Goal: Navigation & Orientation: Understand site structure

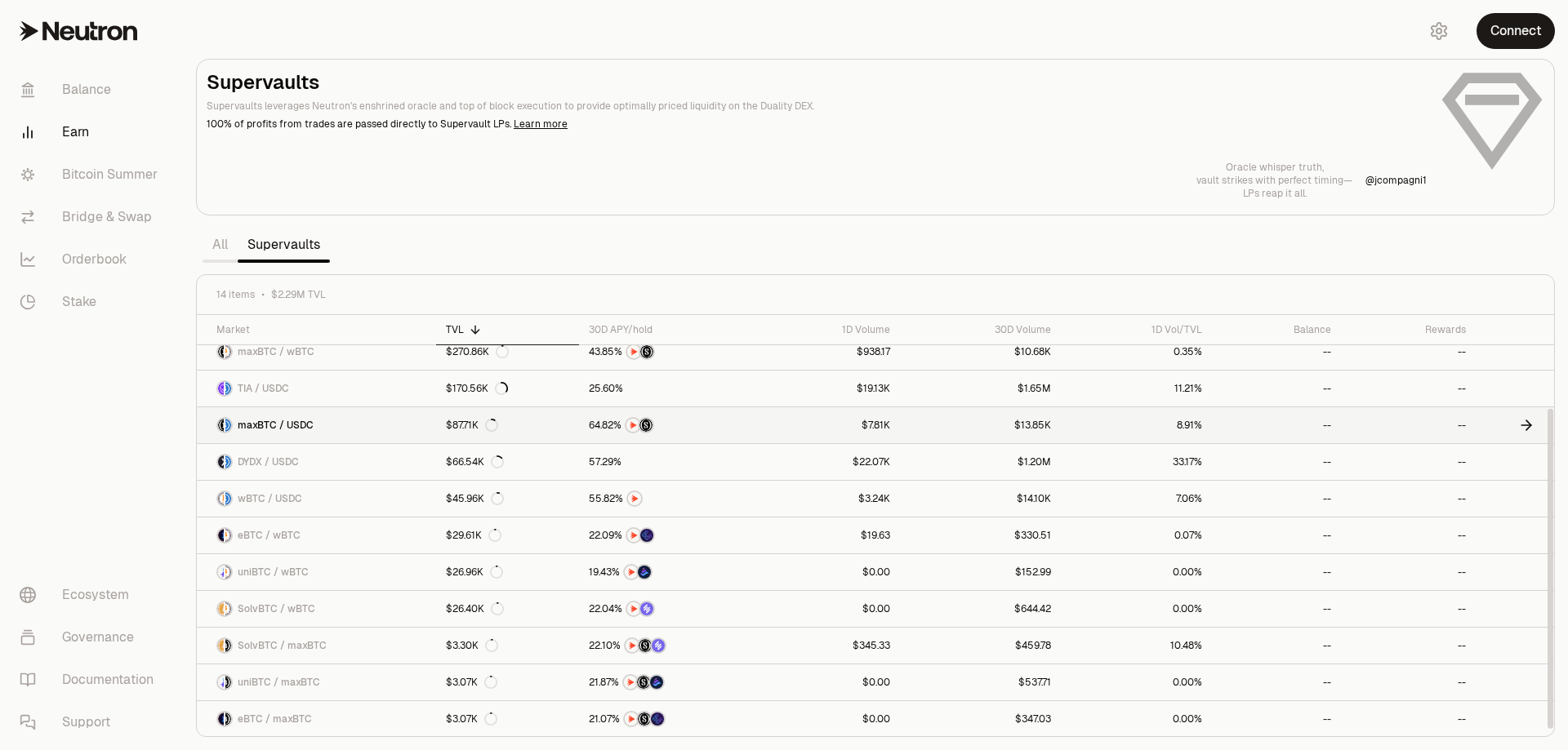
scroll to position [123, 0]
click at [83, 81] on link "Balance" at bounding box center [91, 90] width 170 height 42
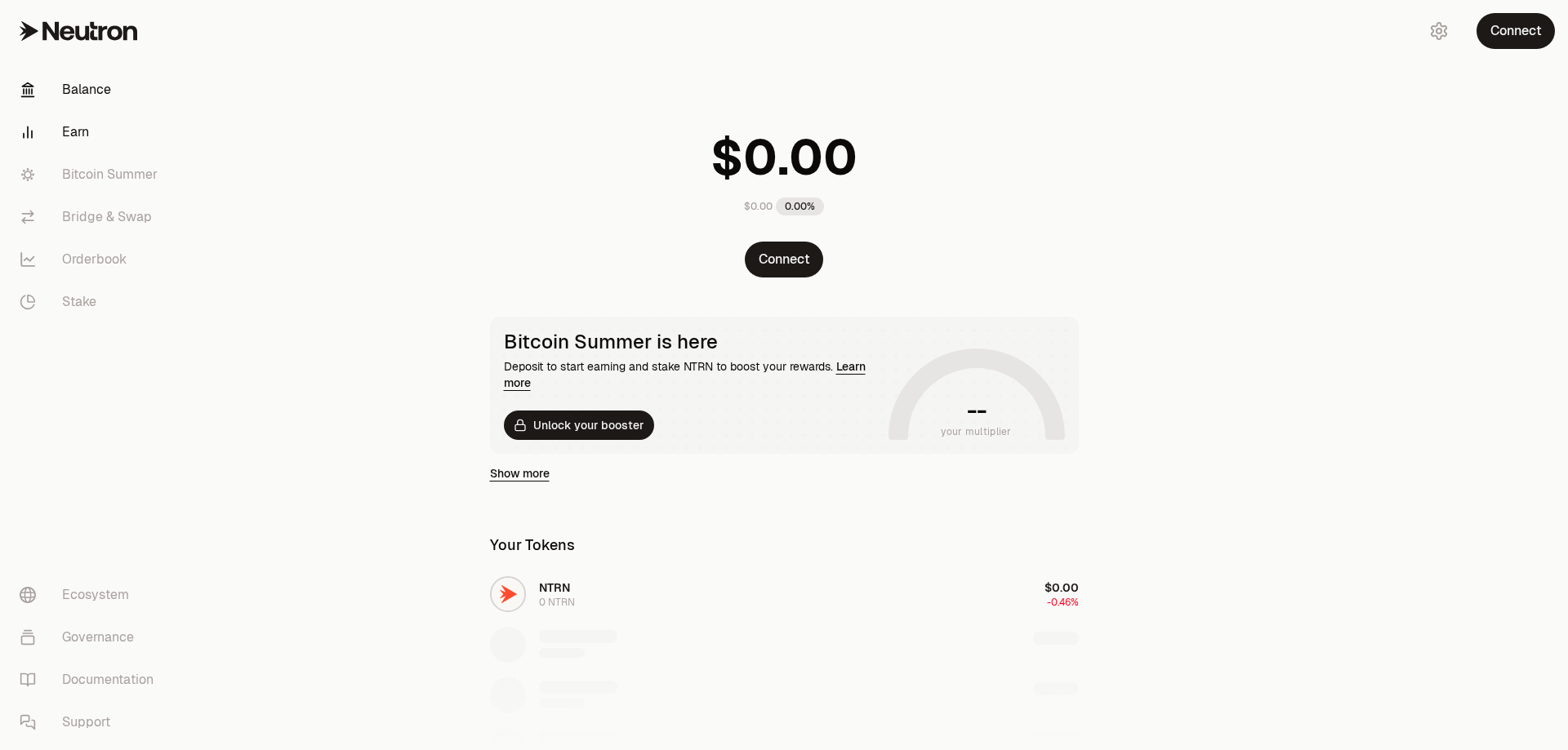
click at [75, 129] on link "Earn" at bounding box center [91, 132] width 170 height 42
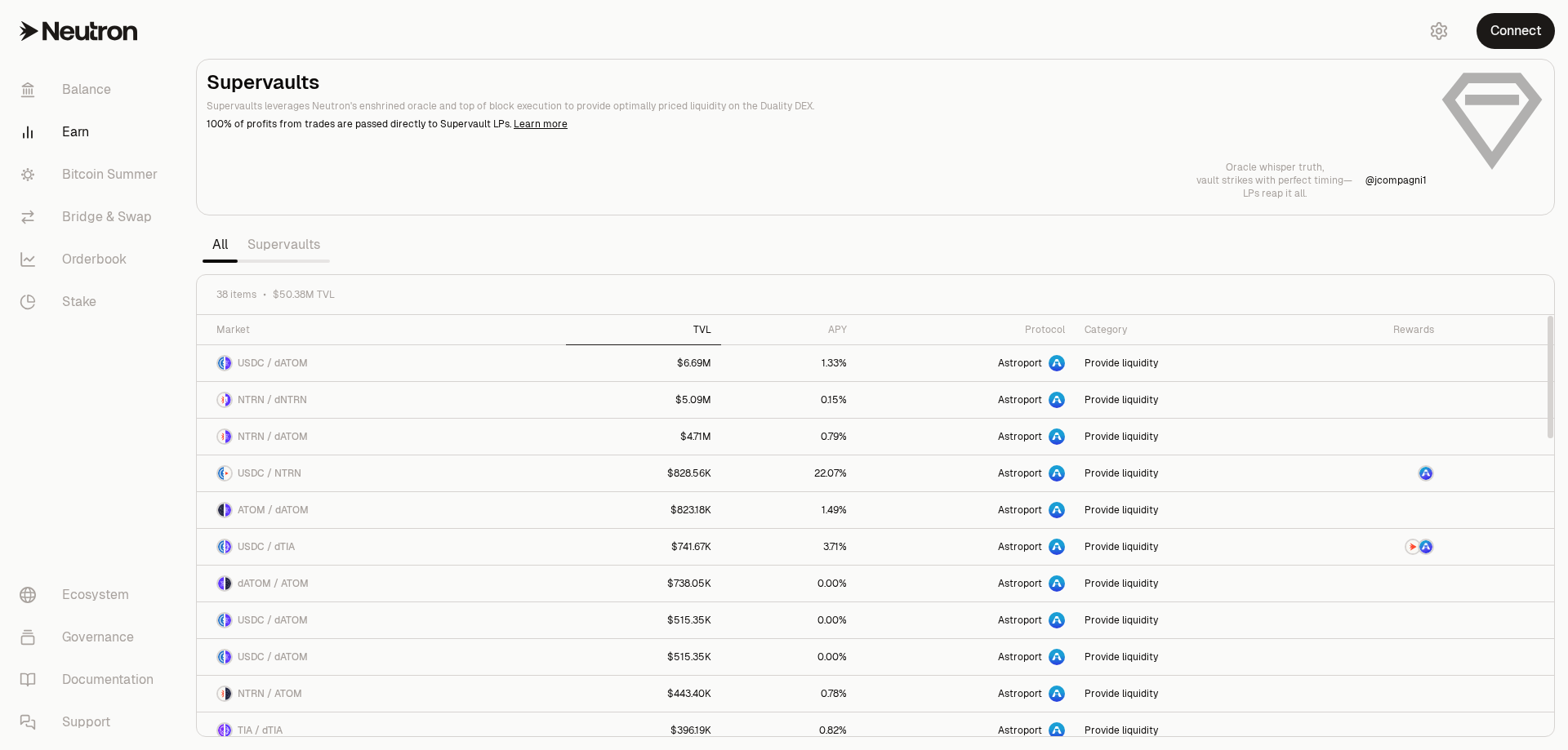
click at [705, 331] on div "TVL" at bounding box center [644, 330] width 136 height 13
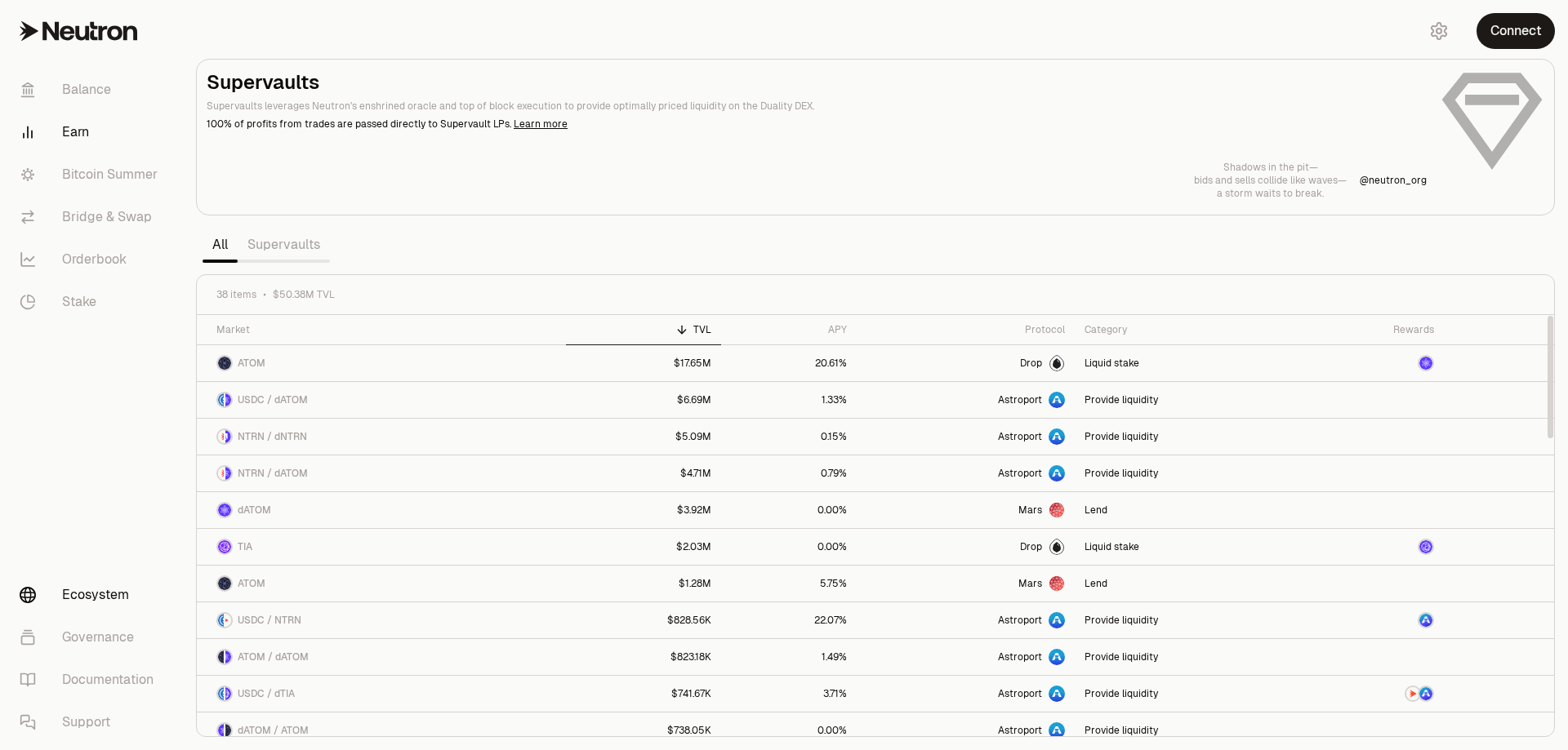
click at [124, 594] on link "Ecosystem" at bounding box center [91, 595] width 170 height 42
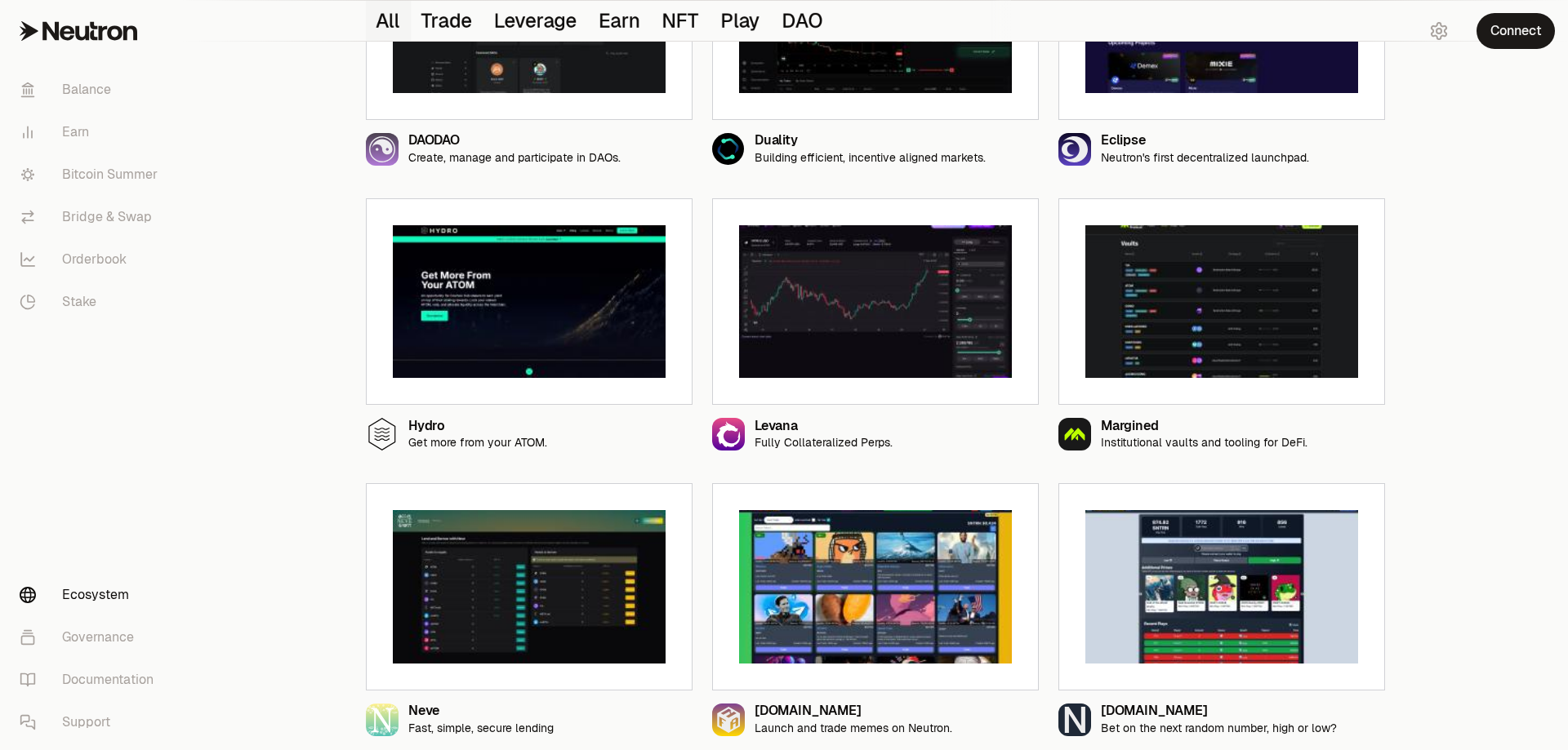
scroll to position [1182, 0]
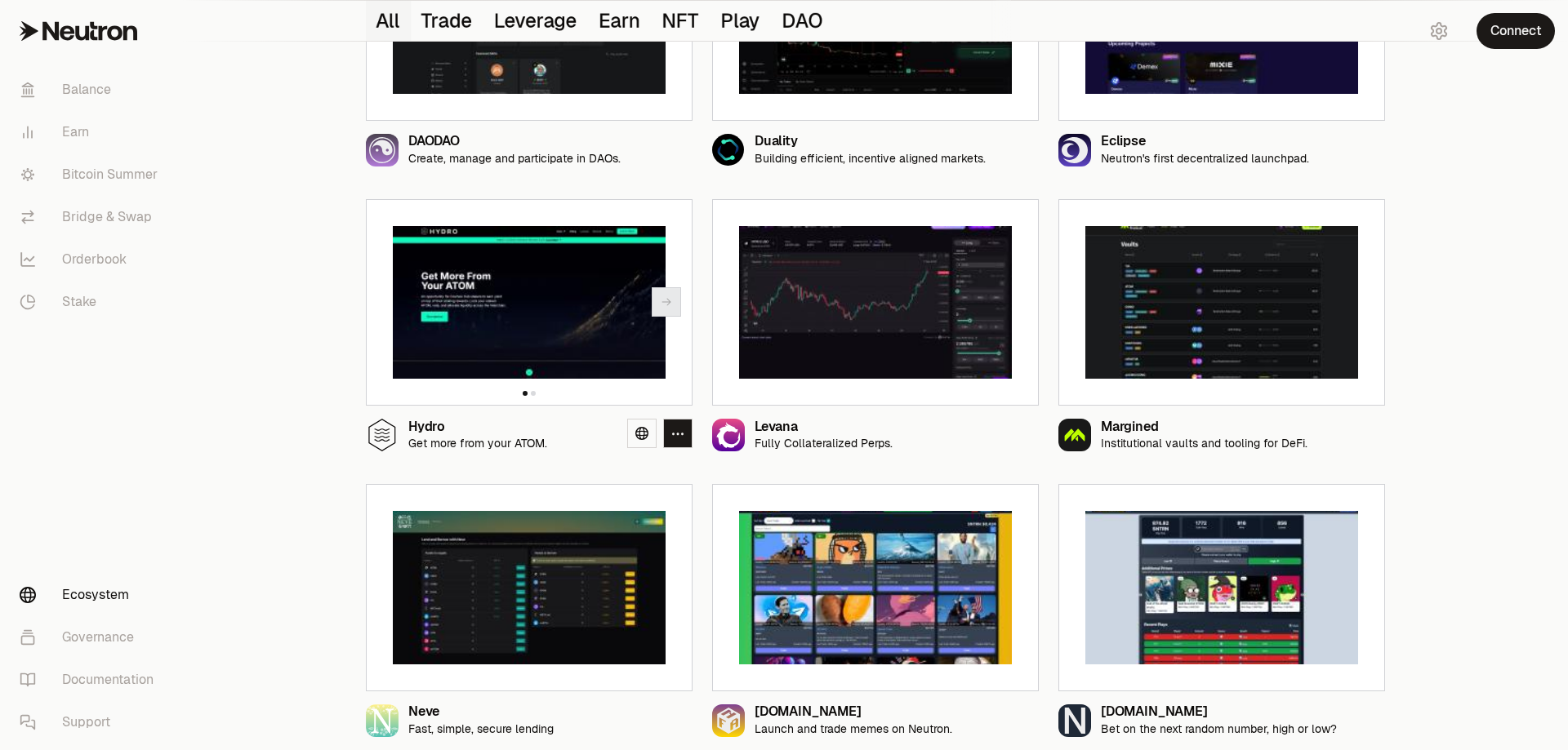
click at [526, 301] on img at bounding box center [528, 302] width 273 height 153
click at [633, 427] on link at bounding box center [641, 433] width 29 height 29
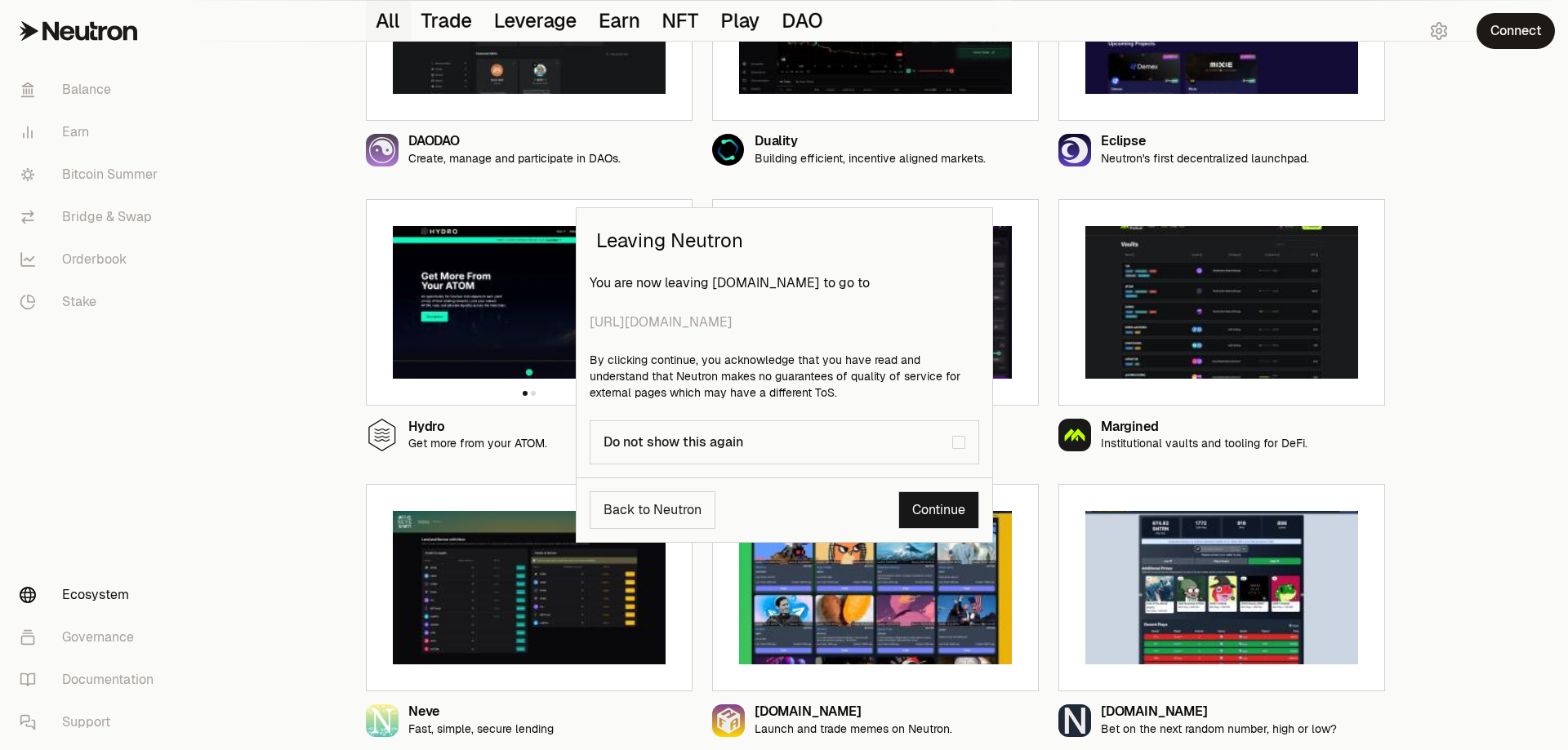
click at [907, 507] on link "Continue" at bounding box center [938, 509] width 81 height 38
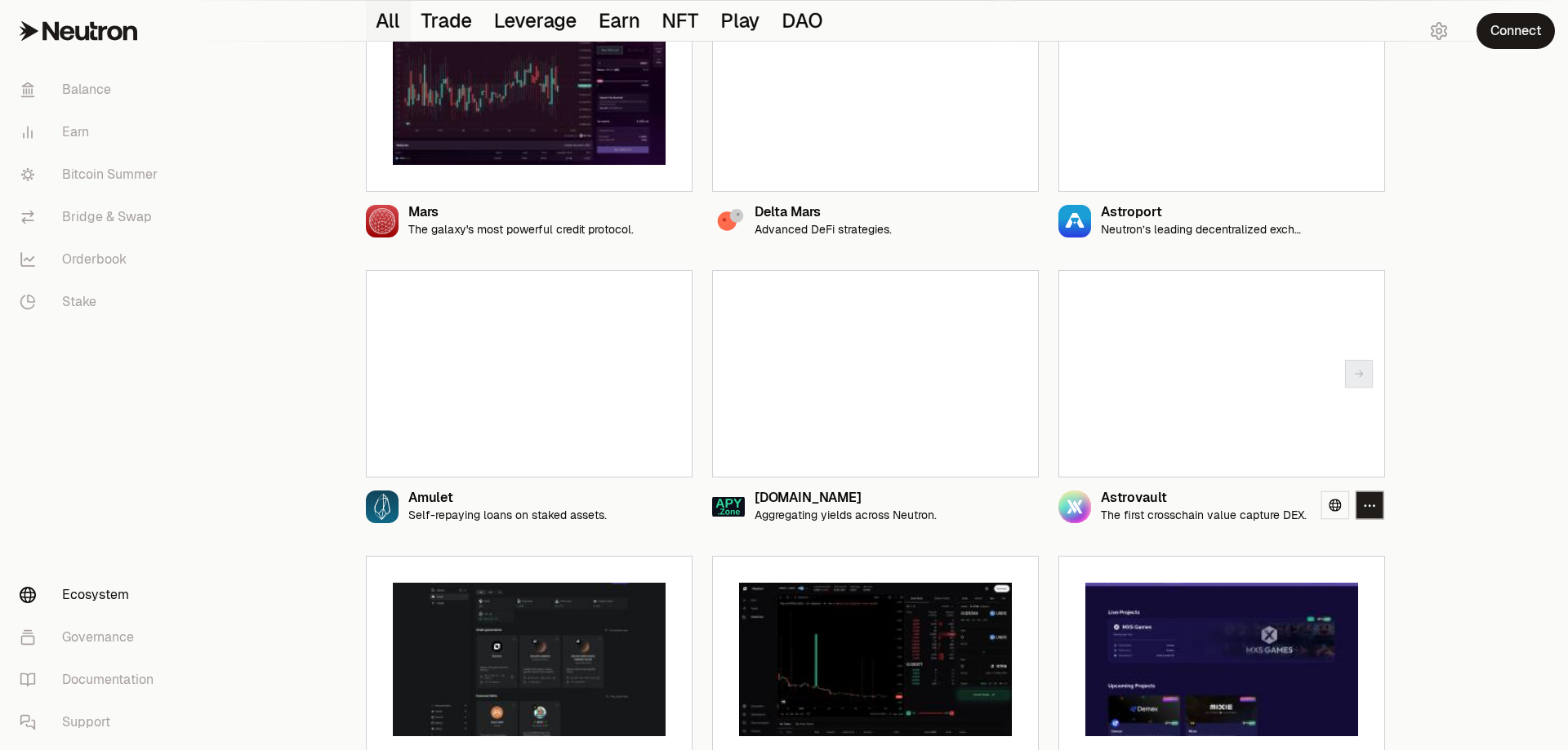
scroll to position [529, 0]
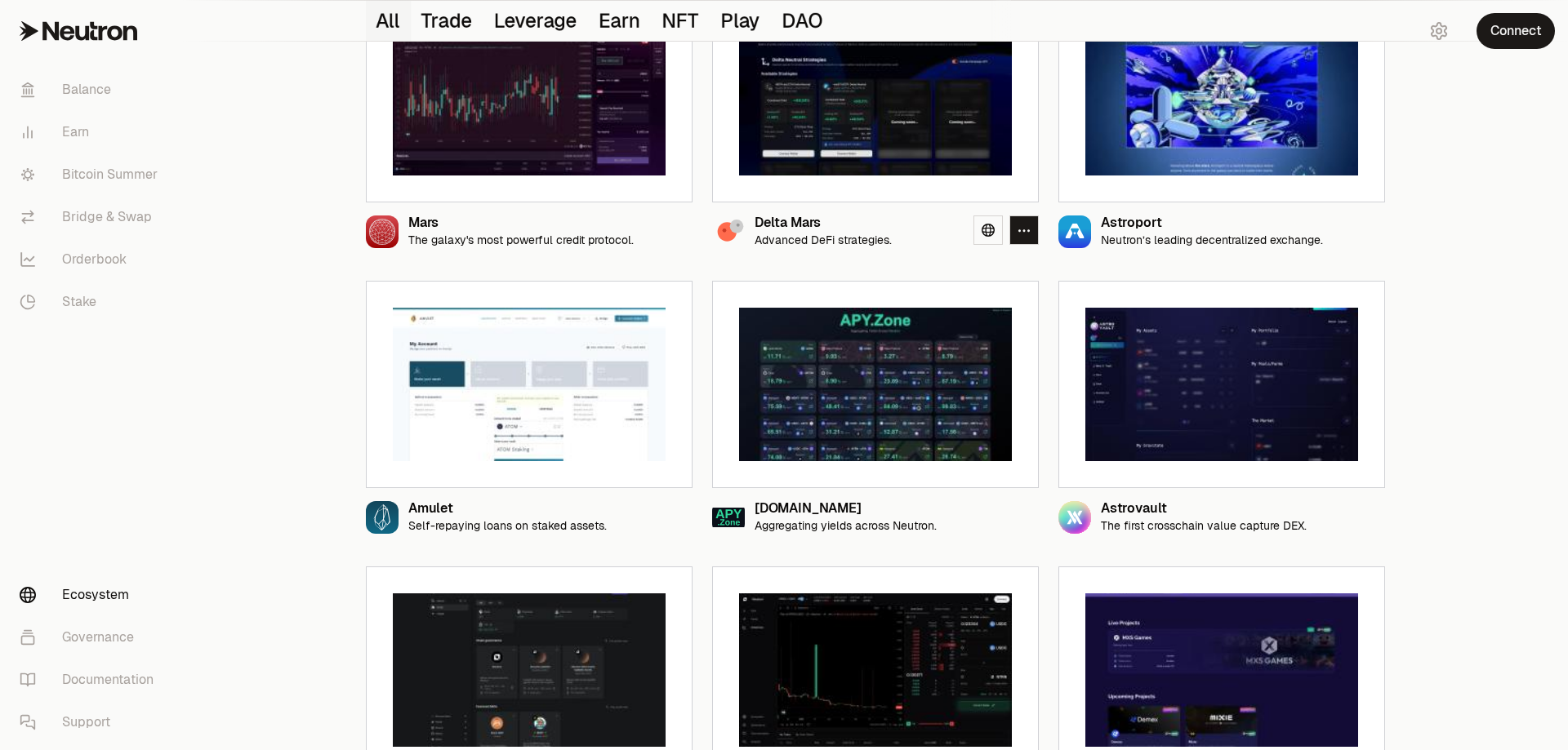
click at [859, 116] on img at bounding box center [875, 99] width 273 height 153
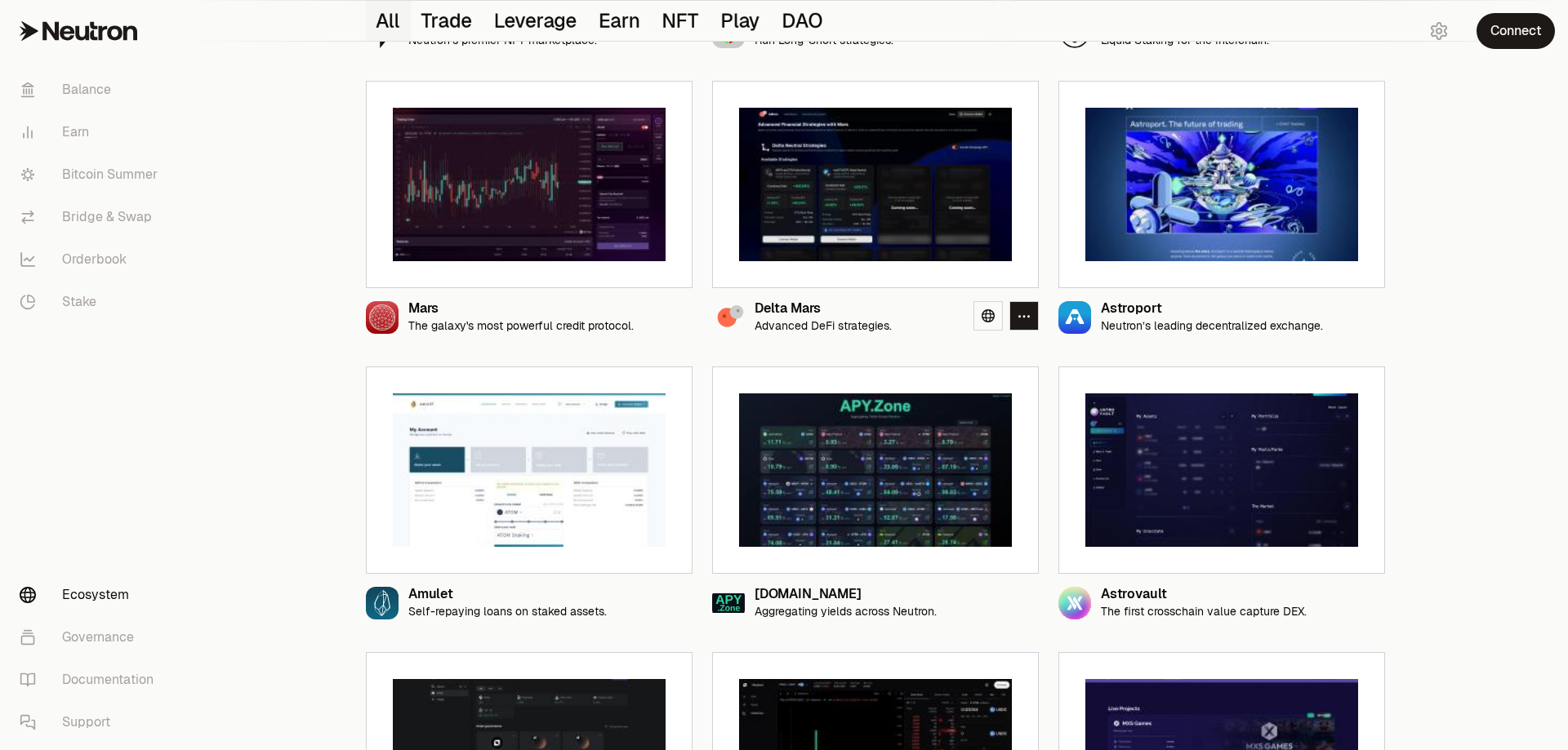
scroll to position [366, 0]
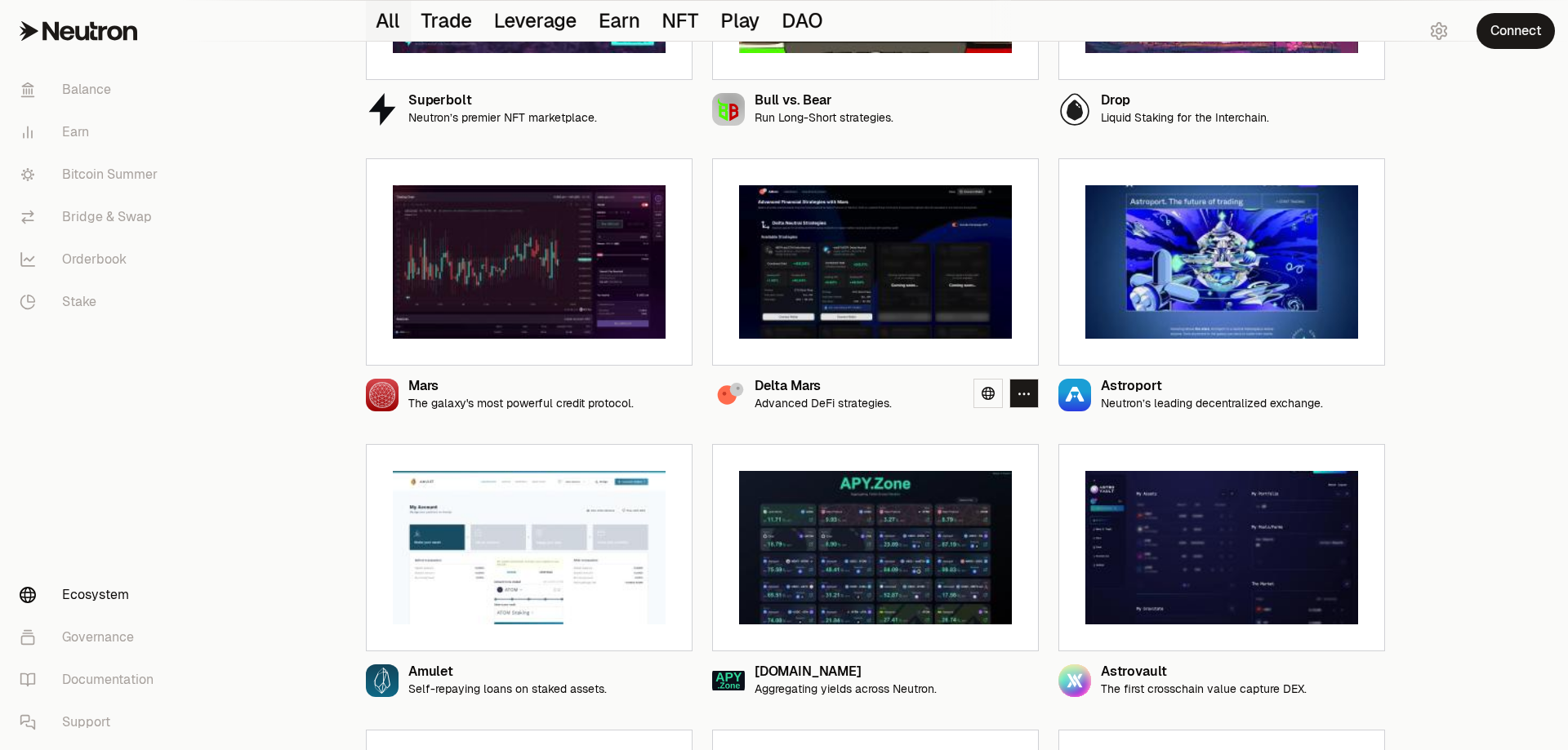
click at [817, 235] on img at bounding box center [875, 262] width 273 height 153
click at [777, 327] on img at bounding box center [875, 262] width 273 height 153
click at [986, 391] on icon at bounding box center [988, 393] width 13 height 13
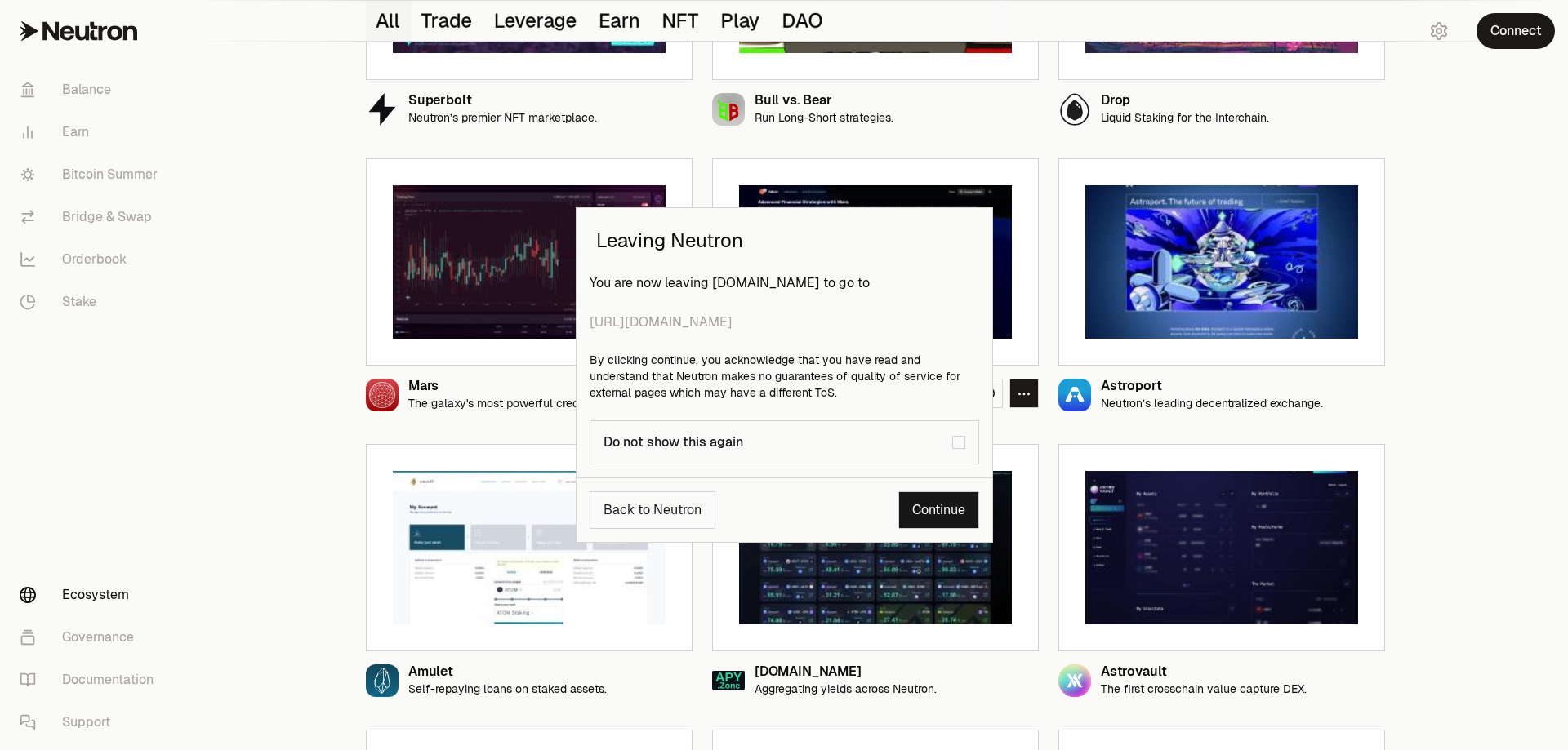
click at [950, 507] on link "Continue" at bounding box center [938, 509] width 81 height 38
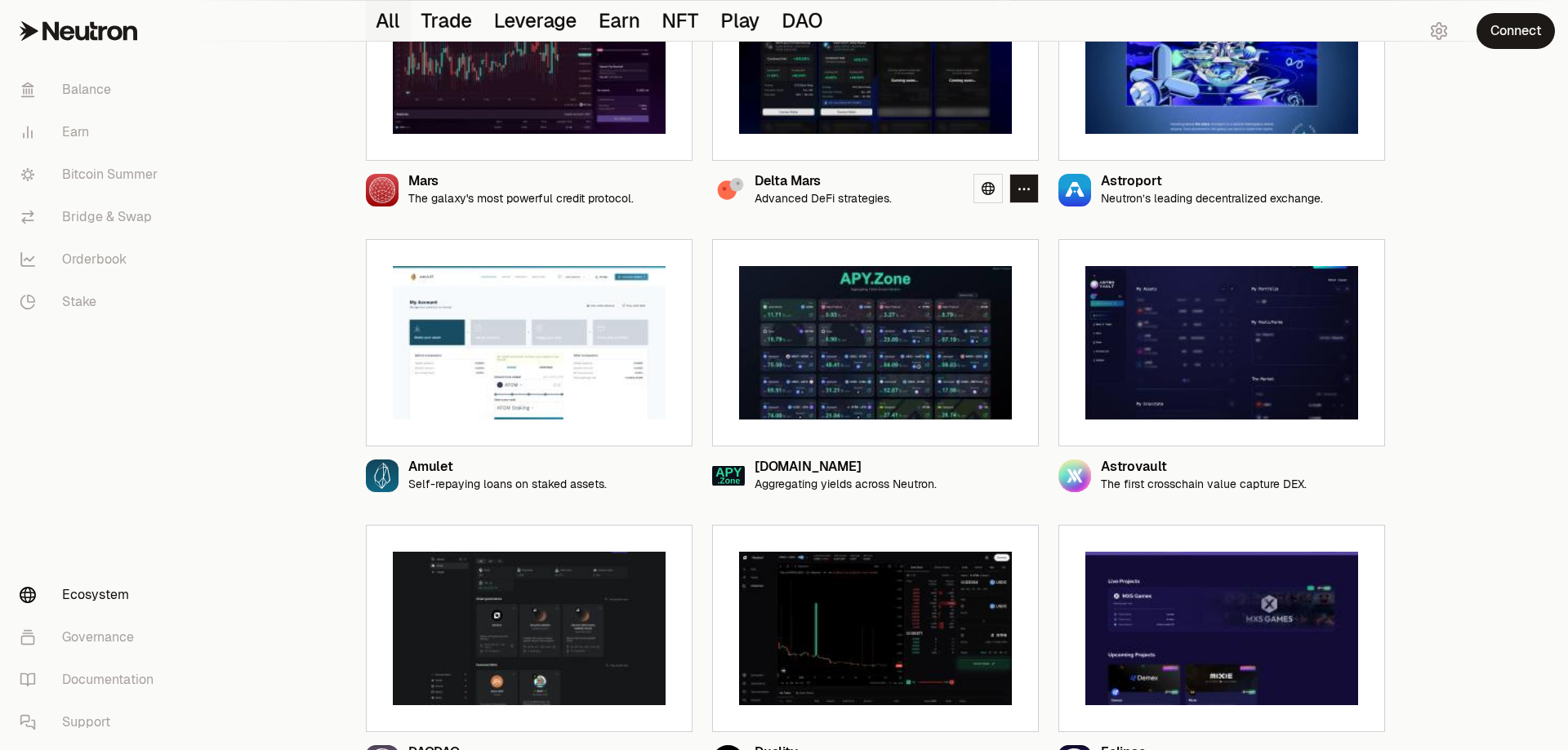
scroll to position [571, 0]
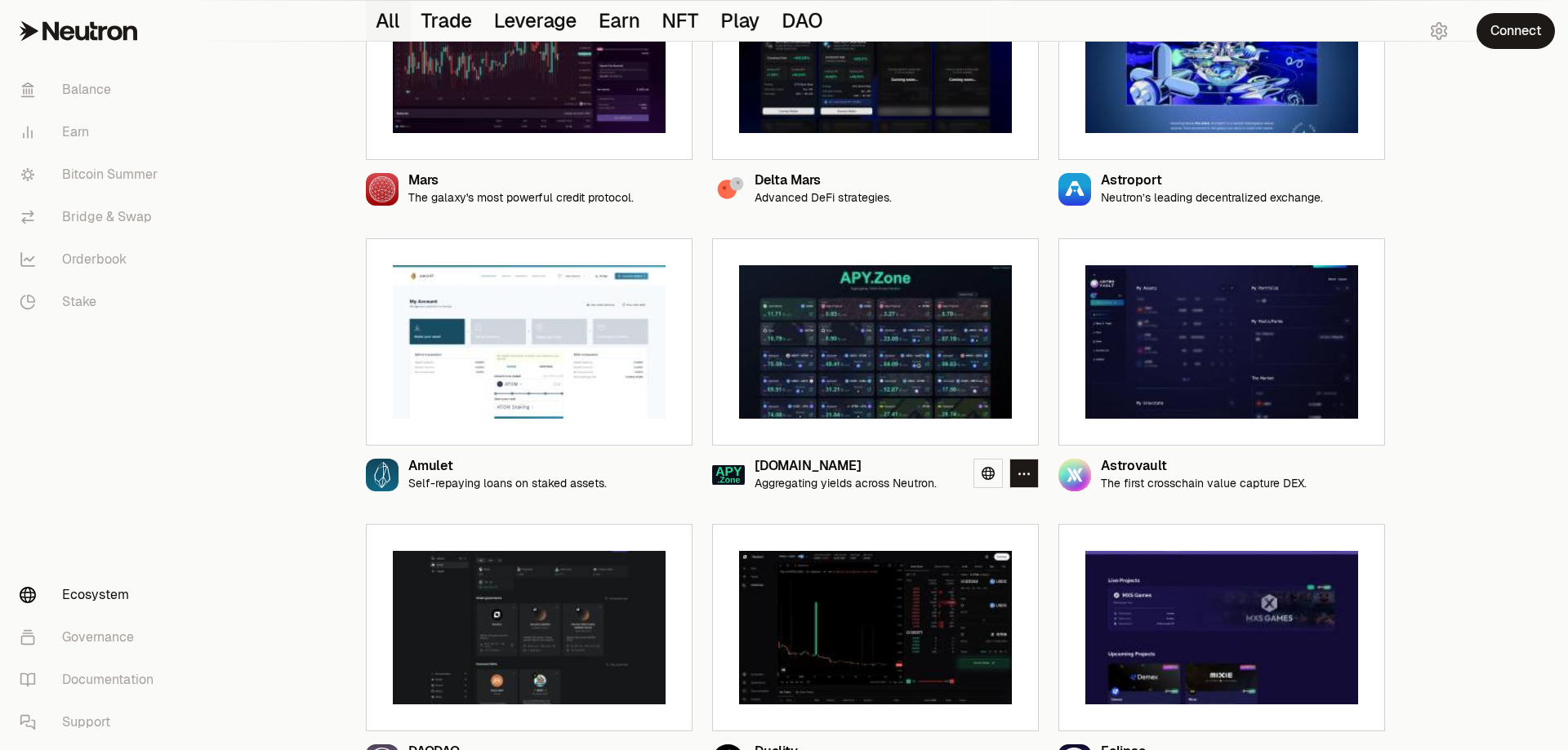
click at [800, 374] on img at bounding box center [875, 342] width 273 height 153
click at [798, 467] on div "[DOMAIN_NAME]" at bounding box center [846, 466] width 182 height 14
click at [994, 475] on icon at bounding box center [988, 473] width 13 height 13
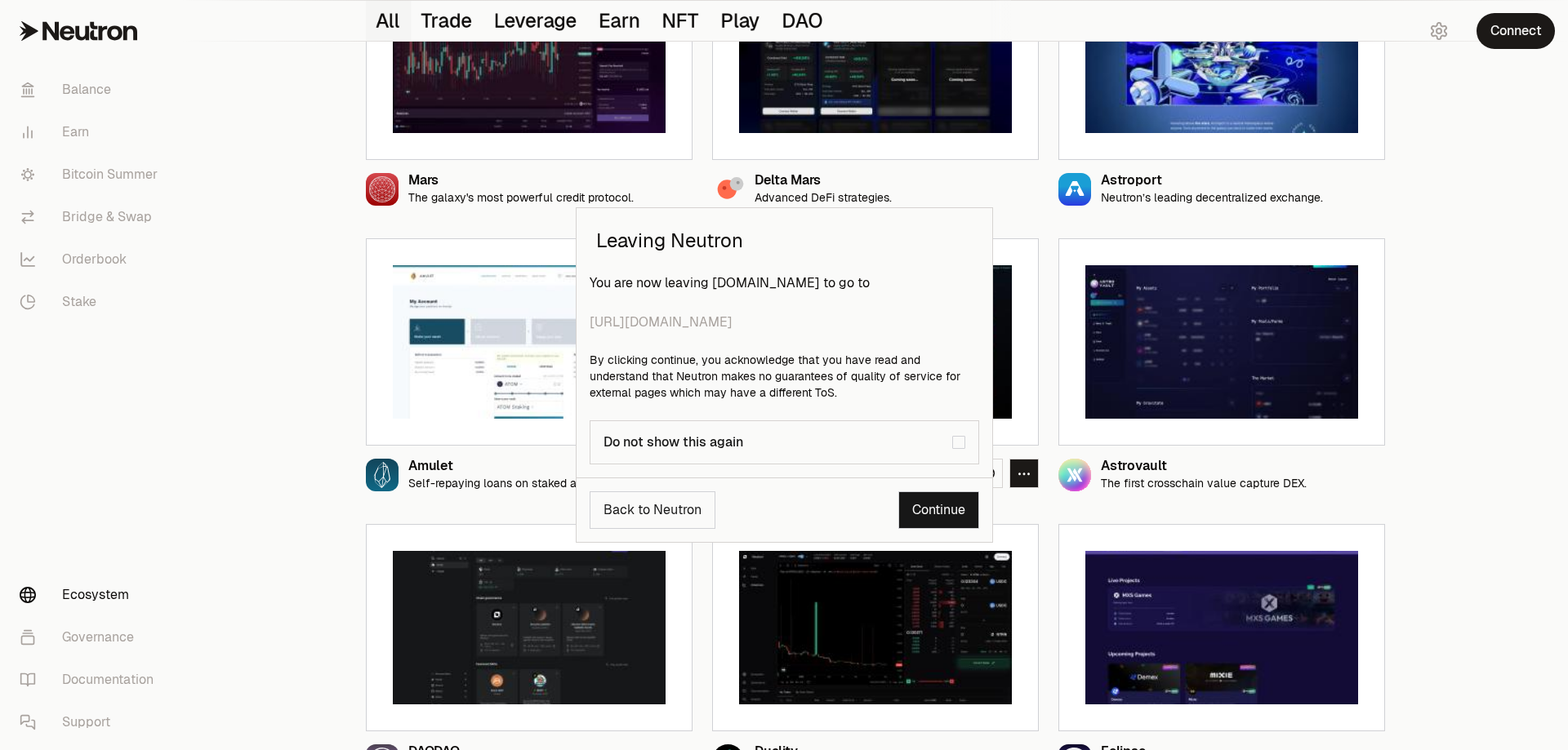
click at [936, 499] on link "Continue" at bounding box center [938, 509] width 81 height 38
